Goal: Navigation & Orientation: Find specific page/section

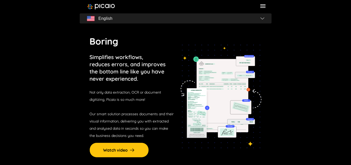
click at [263, 9] on icon at bounding box center [262, 6] width 7 height 7
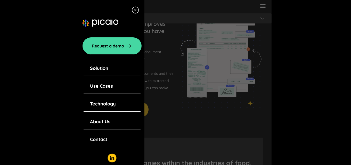
scroll to position [129, 0]
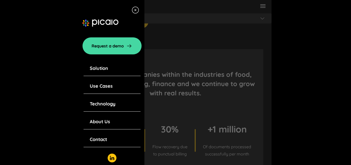
click at [104, 140] on link "Contact" at bounding box center [98, 139] width 17 height 7
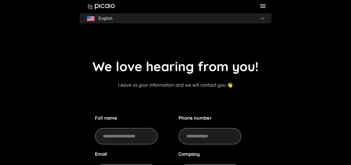
click at [262, 5] on icon at bounding box center [262, 6] width 7 height 7
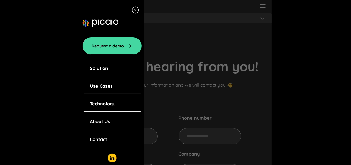
click at [104, 70] on link "Solution" at bounding box center [99, 68] width 18 height 7
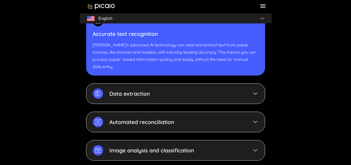
scroll to position [1465, 0]
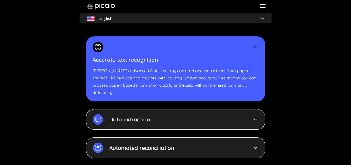
click at [262, 7] on icon at bounding box center [262, 6] width 5 height 4
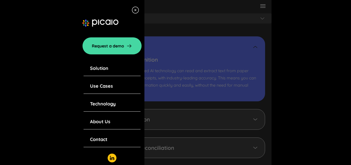
click at [110, 87] on link "Use Cases" at bounding box center [101, 86] width 23 height 7
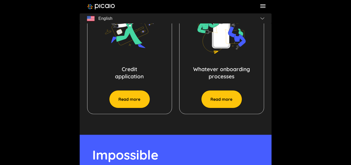
scroll to position [438, 0]
